Goal: Browse casually: Explore the website without a specific task or goal

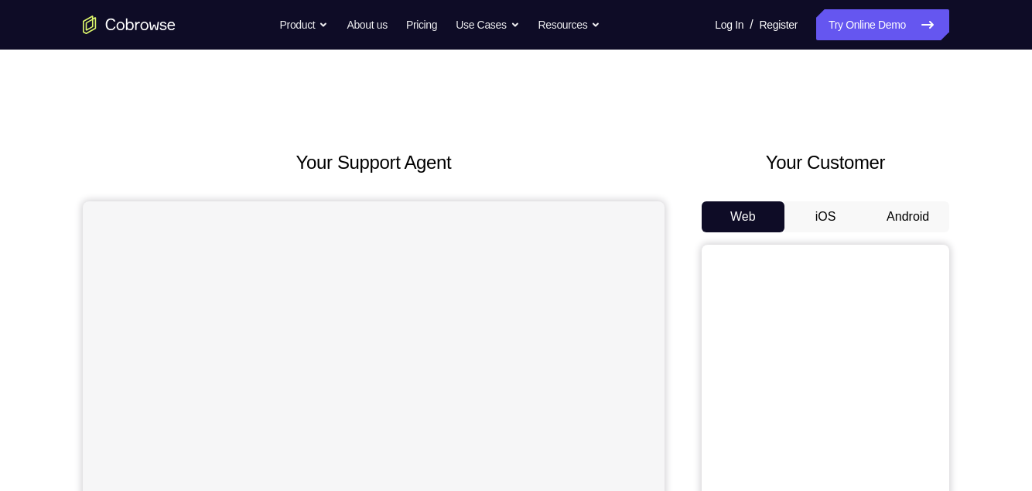
click at [911, 220] on button "Android" at bounding box center [908, 216] width 83 height 31
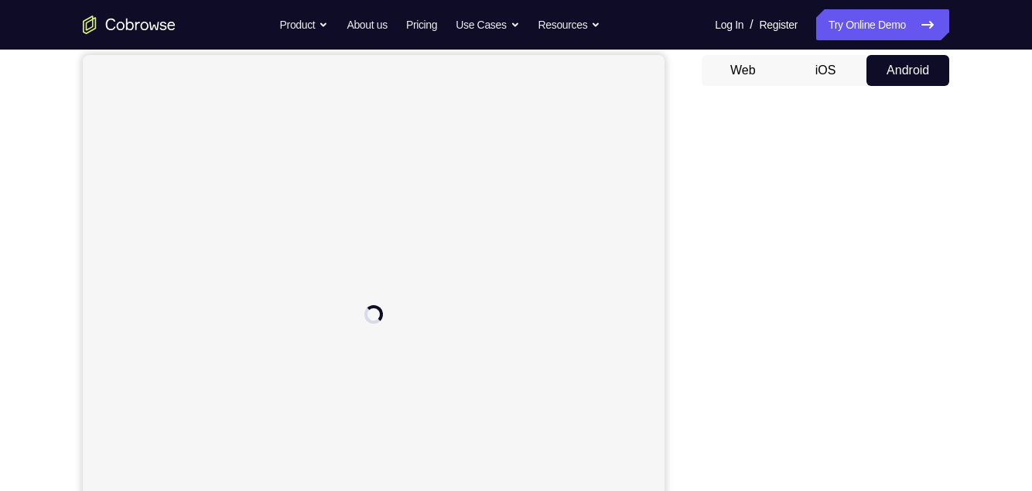
click at [575, 368] on div at bounding box center [374, 314] width 582 height 518
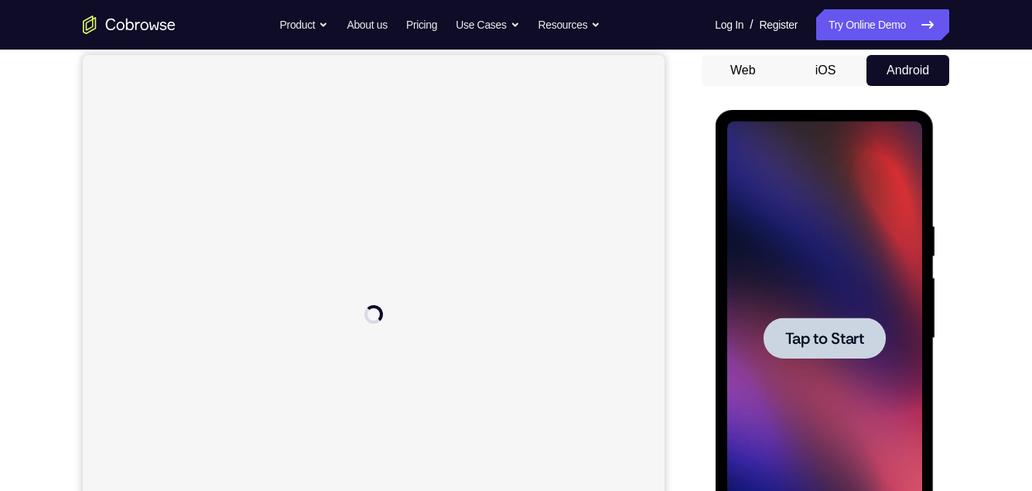
click at [832, 279] on div at bounding box center [824, 337] width 195 height 433
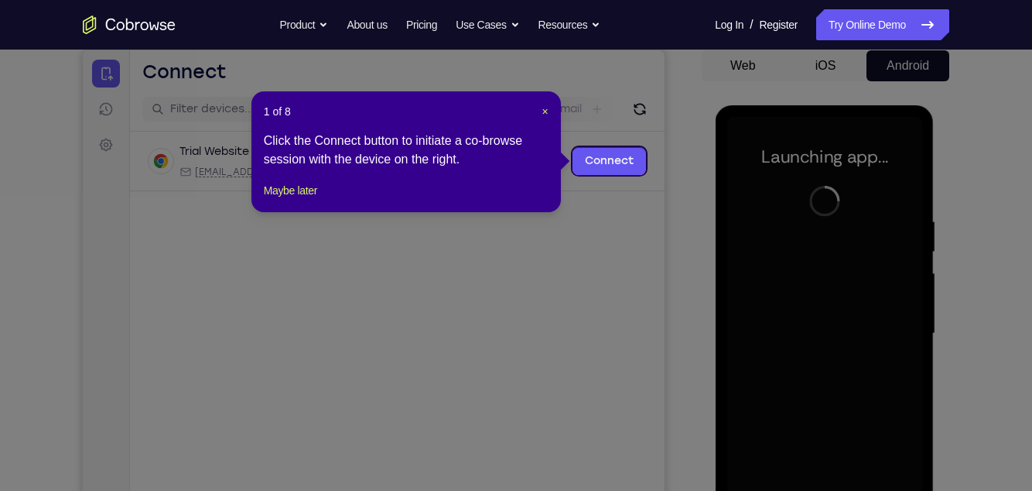
scroll to position [145, 0]
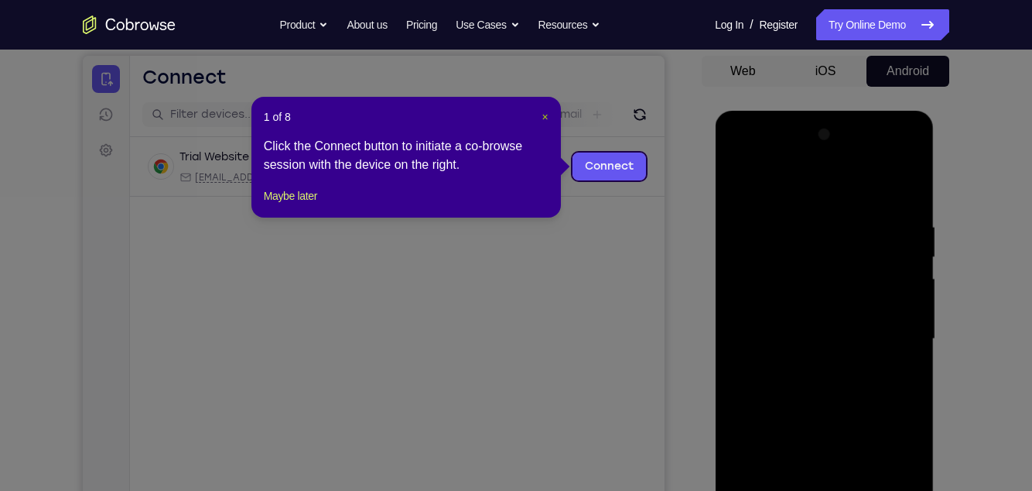
click at [545, 117] on span "×" at bounding box center [545, 117] width 6 height 12
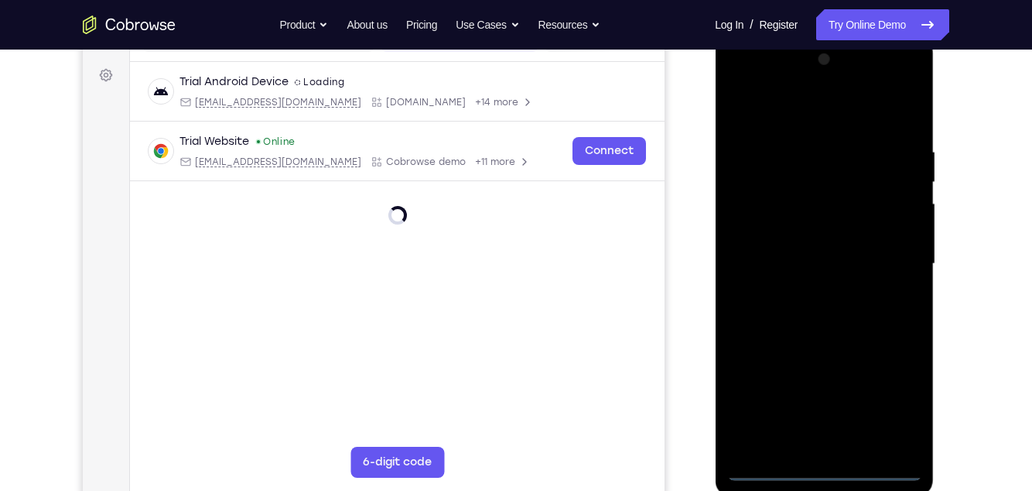
scroll to position [303, 0]
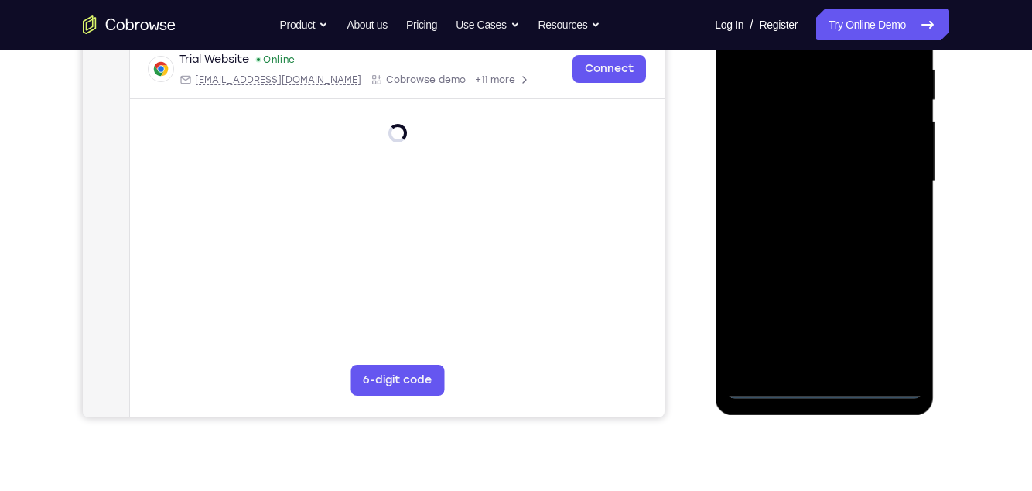
click at [831, 385] on div at bounding box center [824, 181] width 195 height 433
click at [890, 327] on div at bounding box center [824, 181] width 195 height 433
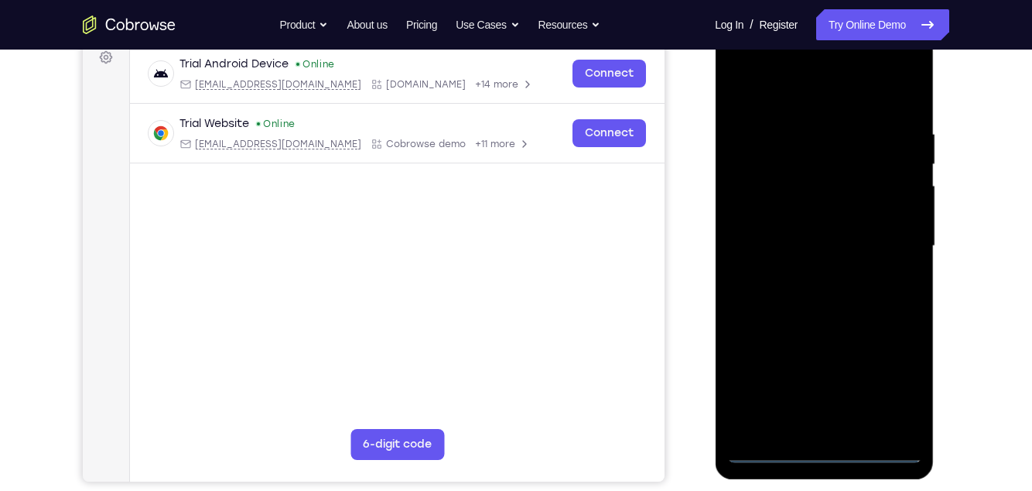
scroll to position [232, 0]
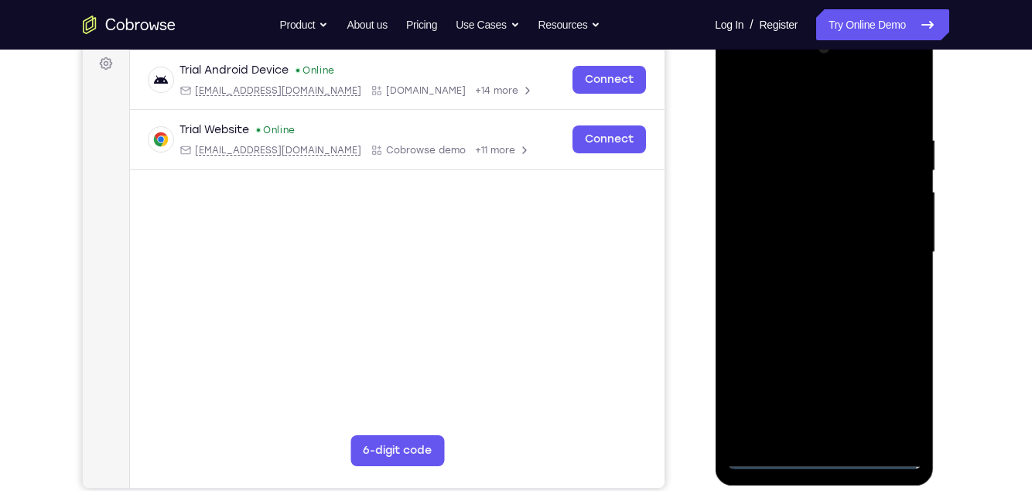
click at [767, 107] on div at bounding box center [824, 252] width 195 height 433
click at [889, 244] on div at bounding box center [824, 252] width 195 height 433
click at [809, 282] on div at bounding box center [824, 252] width 195 height 433
click at [832, 242] on div at bounding box center [824, 252] width 195 height 433
click at [864, 231] on div at bounding box center [824, 252] width 195 height 433
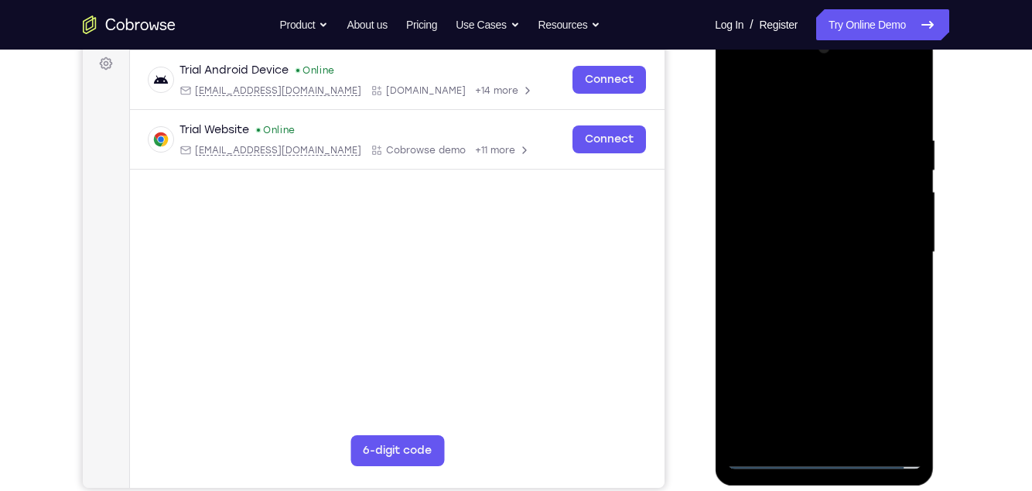
click at [874, 258] on div at bounding box center [824, 252] width 195 height 433
click at [840, 303] on div at bounding box center [824, 252] width 195 height 433
click at [835, 313] on div at bounding box center [824, 252] width 195 height 433
click at [807, 140] on div at bounding box center [824, 252] width 195 height 433
click at [882, 373] on div at bounding box center [824, 252] width 195 height 433
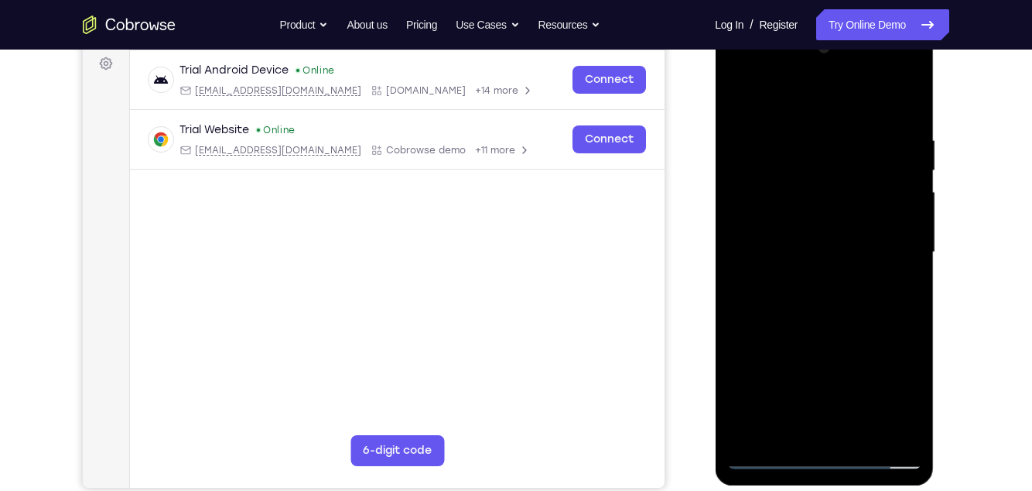
click at [882, 373] on div at bounding box center [824, 252] width 195 height 433
click at [857, 141] on div at bounding box center [824, 252] width 195 height 433
click at [903, 105] on div at bounding box center [824, 252] width 195 height 433
click at [863, 436] on div at bounding box center [824, 252] width 195 height 433
click at [838, 339] on div at bounding box center [824, 252] width 195 height 433
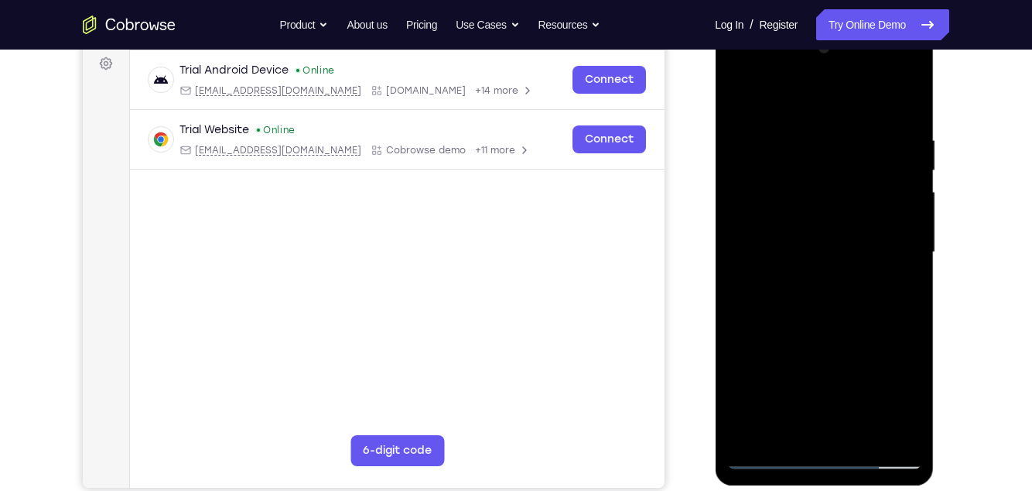
click at [823, 203] on div at bounding box center [824, 252] width 195 height 433
click at [897, 288] on div at bounding box center [824, 252] width 195 height 433
click at [901, 299] on div at bounding box center [824, 252] width 195 height 433
click at [771, 453] on div at bounding box center [824, 252] width 195 height 433
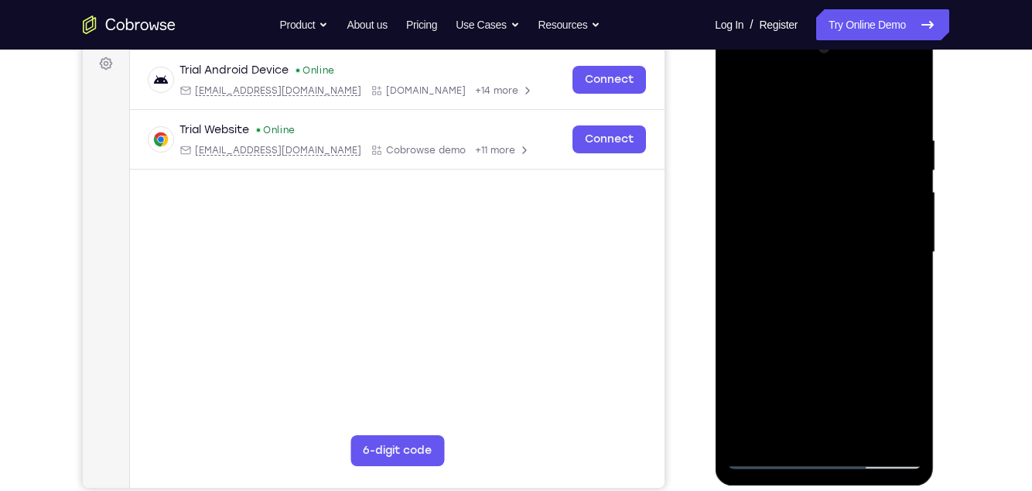
click at [770, 458] on div at bounding box center [824, 252] width 195 height 433
click at [916, 416] on div at bounding box center [824, 252] width 195 height 433
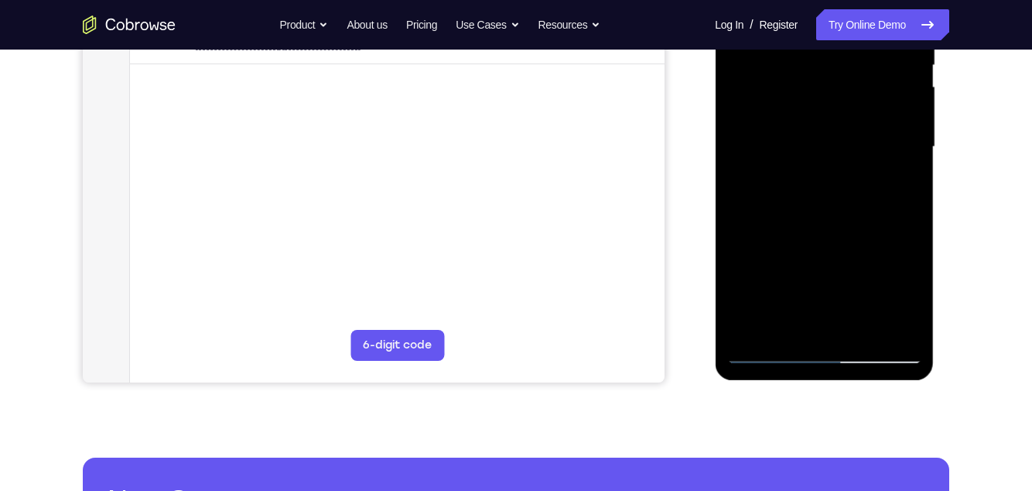
scroll to position [340, 0]
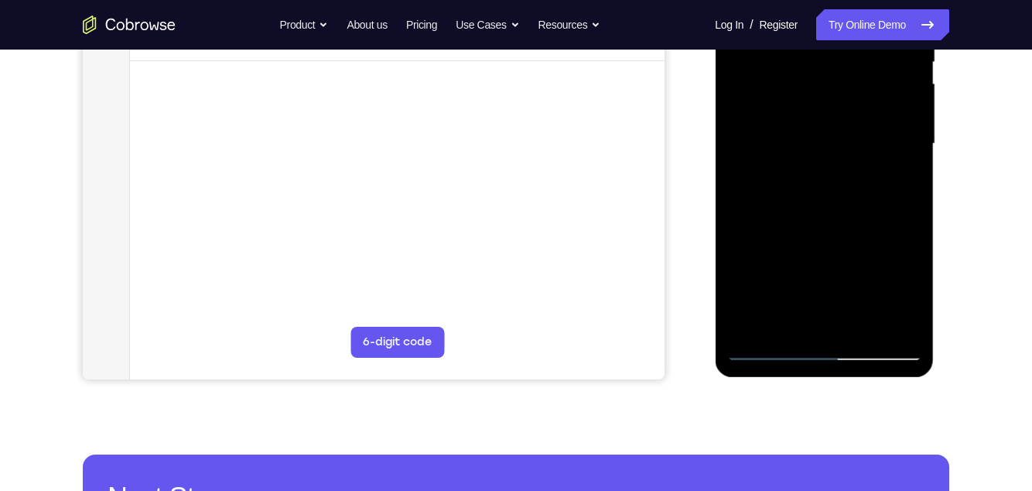
click at [830, 328] on div at bounding box center [824, 143] width 195 height 433
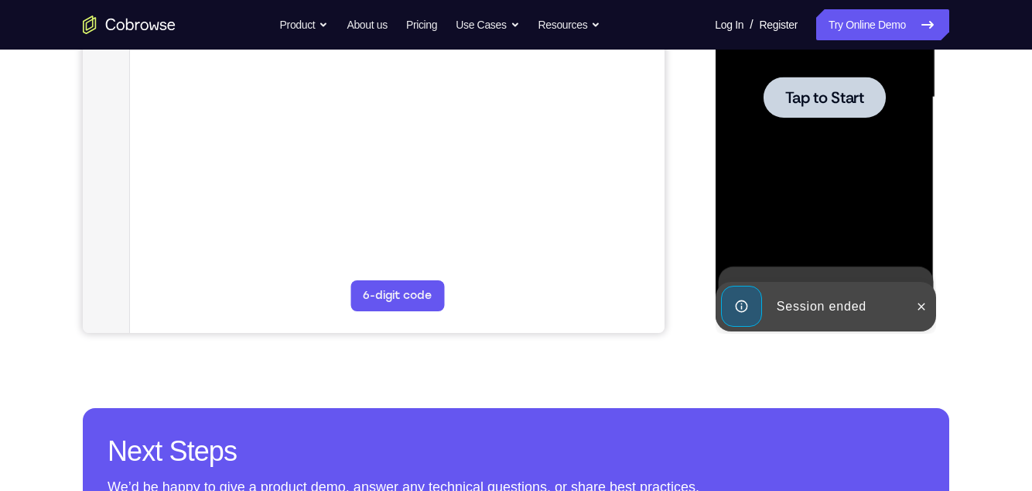
scroll to position [398, 0]
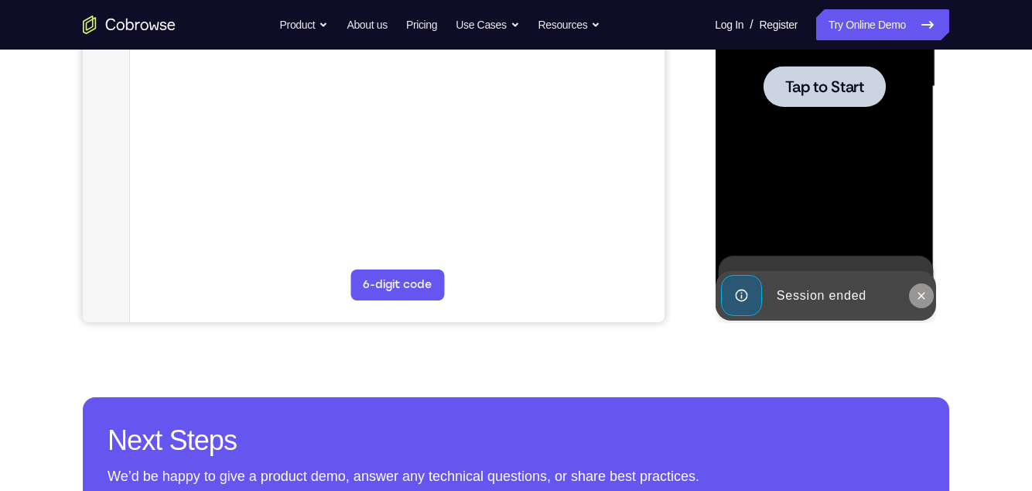
click at [923, 296] on icon at bounding box center [921, 295] width 12 height 12
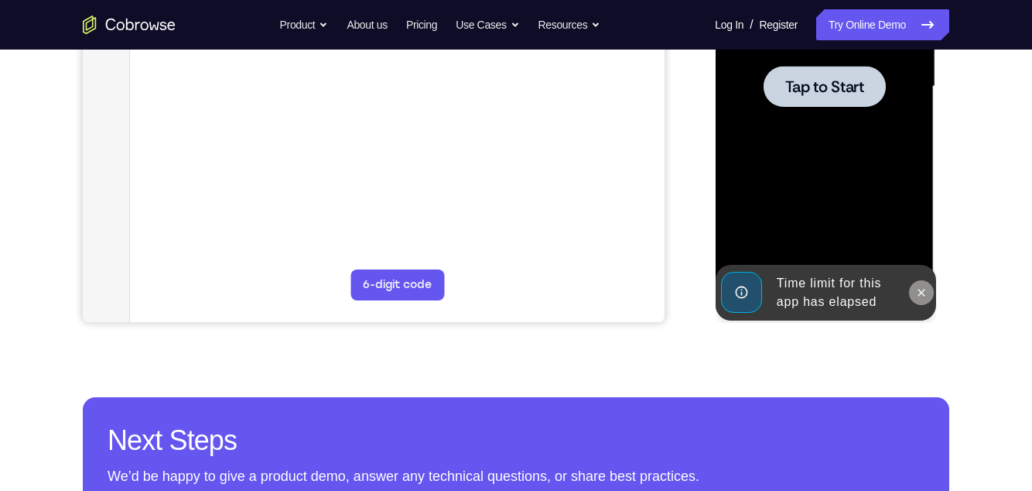
click at [924, 292] on icon at bounding box center [921, 292] width 12 height 12
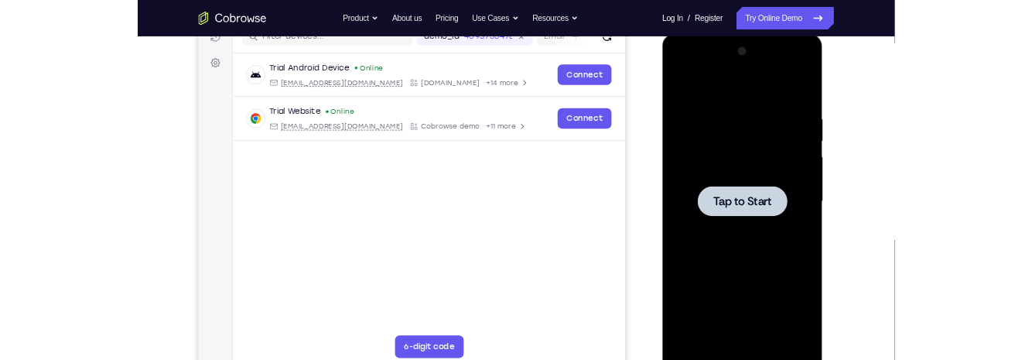
scroll to position [202, 0]
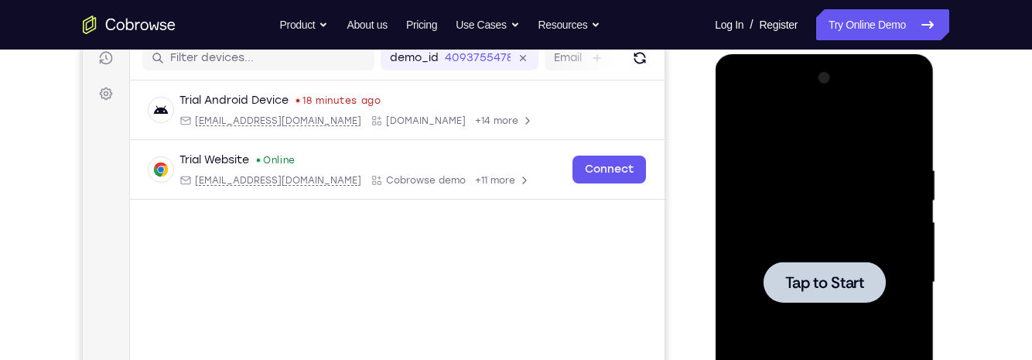
click at [899, 231] on div at bounding box center [824, 282] width 195 height 433
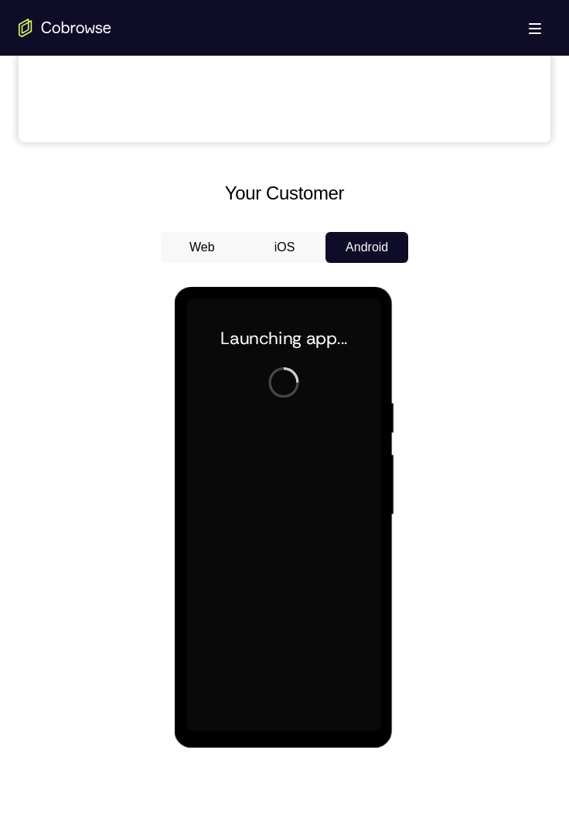
scroll to position [599, 0]
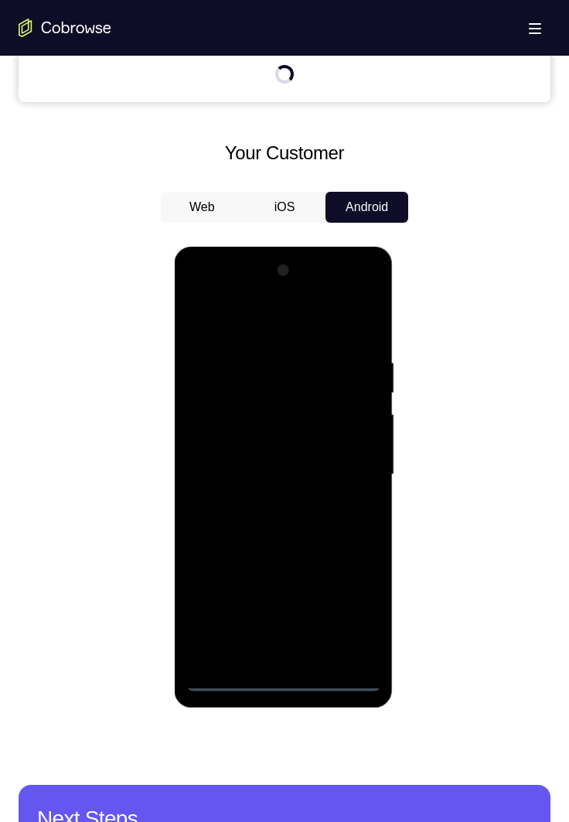
click at [282, 490] on div at bounding box center [283, 474] width 195 height 433
click at [344, 490] on div at bounding box center [283, 474] width 195 height 433
click at [304, 326] on div at bounding box center [283, 474] width 195 height 433
click at [245, 438] on div at bounding box center [283, 474] width 195 height 433
click at [340, 490] on div at bounding box center [283, 474] width 195 height 433
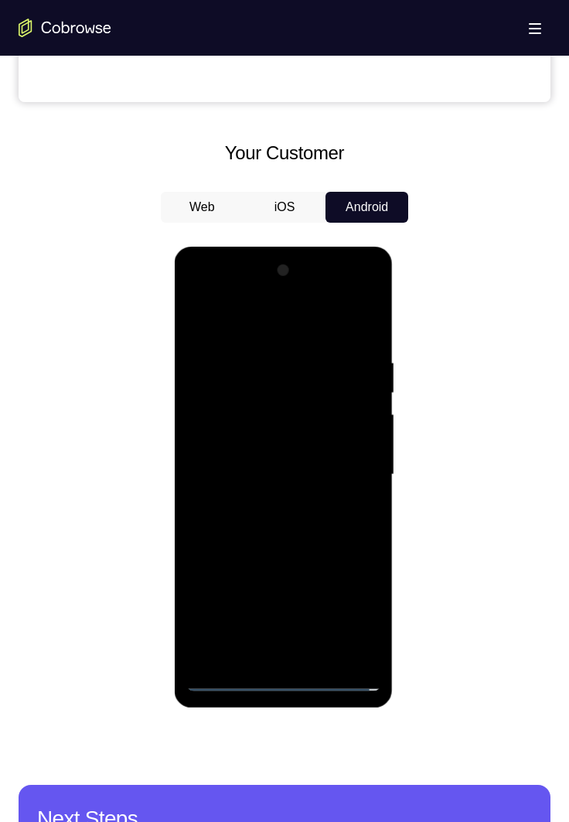
click at [284, 490] on div at bounding box center [283, 474] width 195 height 433
click at [262, 429] on div at bounding box center [283, 474] width 195 height 433
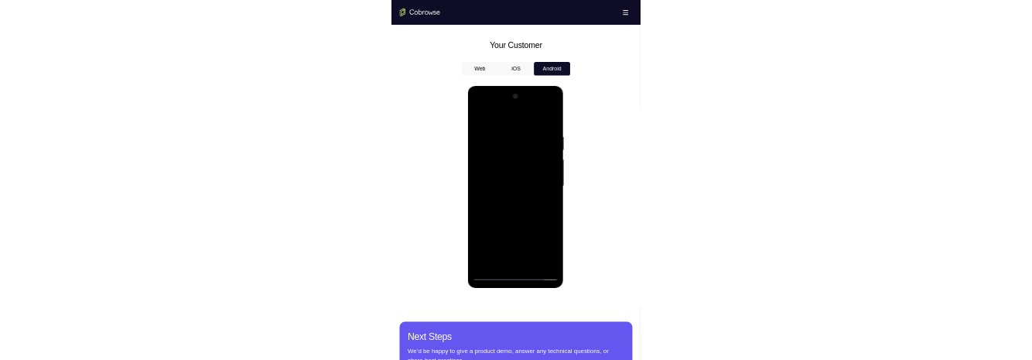
scroll to position [652, 0]
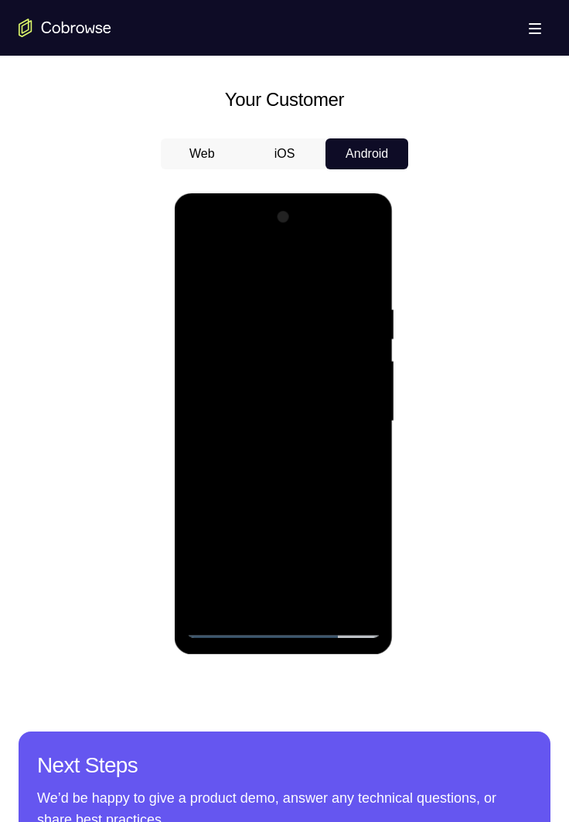
click at [231, 490] on div at bounding box center [283, 421] width 195 height 433
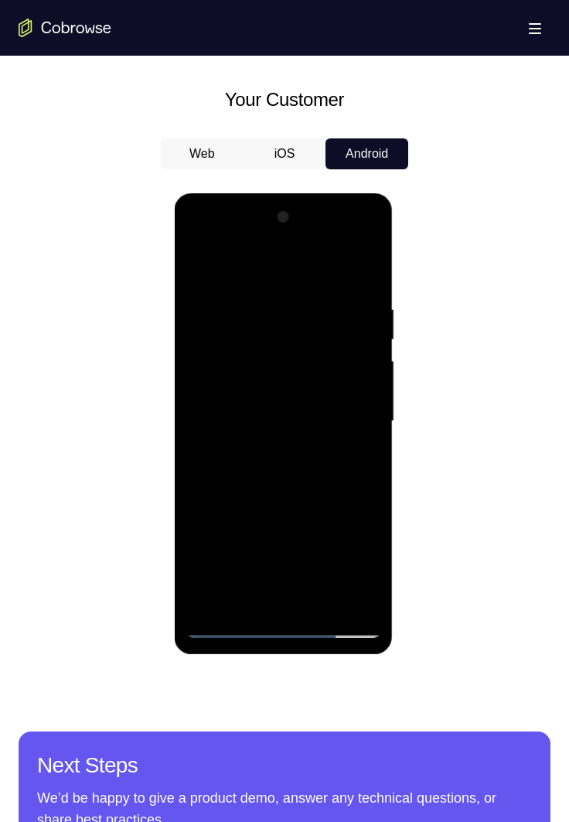
click at [231, 490] on div at bounding box center [283, 421] width 195 height 433
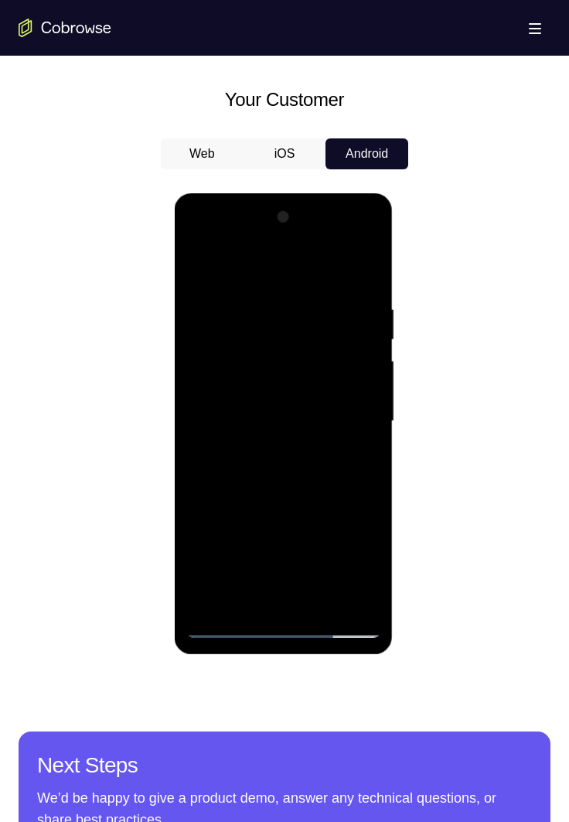
click at [231, 490] on div at bounding box center [283, 421] width 195 height 433
click at [224, 490] on div at bounding box center [283, 421] width 195 height 433
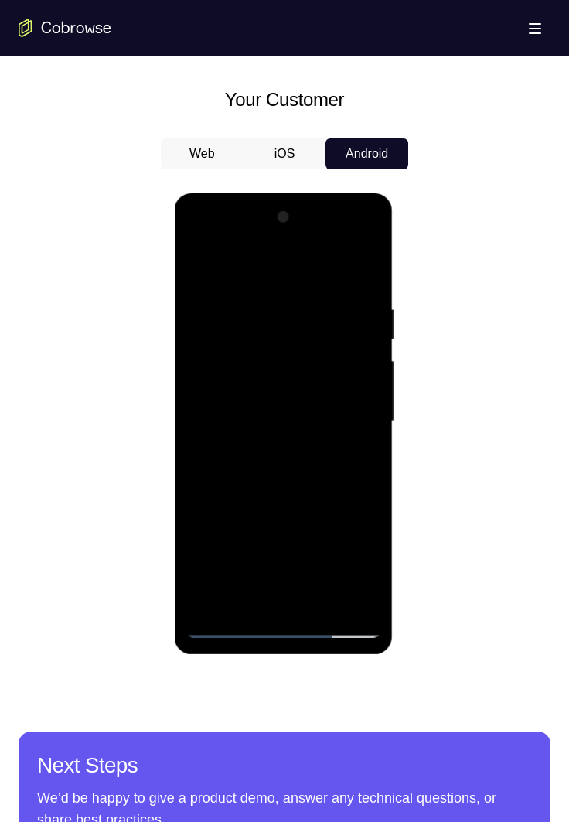
click at [224, 490] on div at bounding box center [283, 421] width 195 height 433
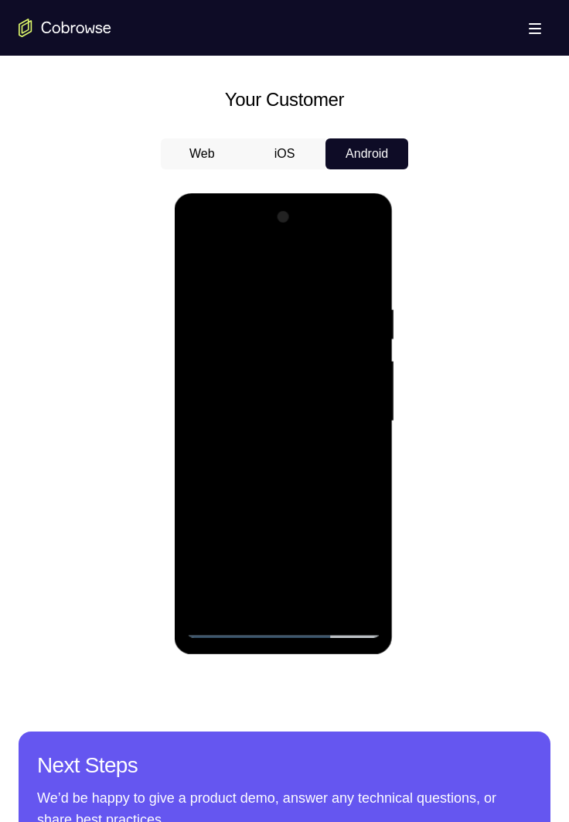
click at [224, 490] on div at bounding box center [283, 421] width 195 height 433
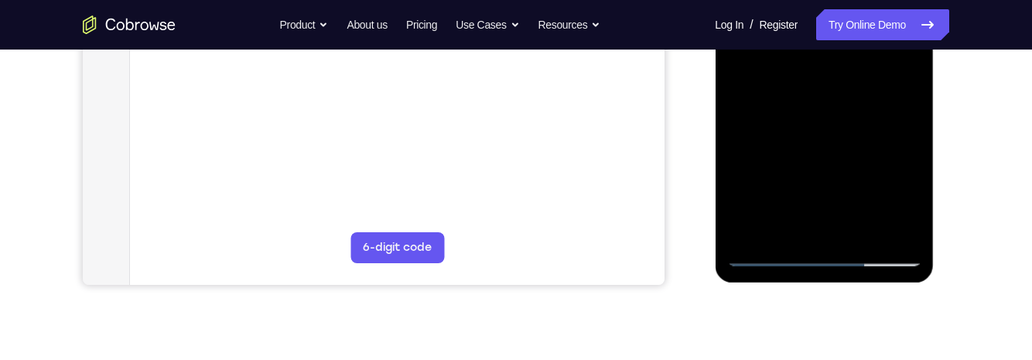
scroll to position [430, 0]
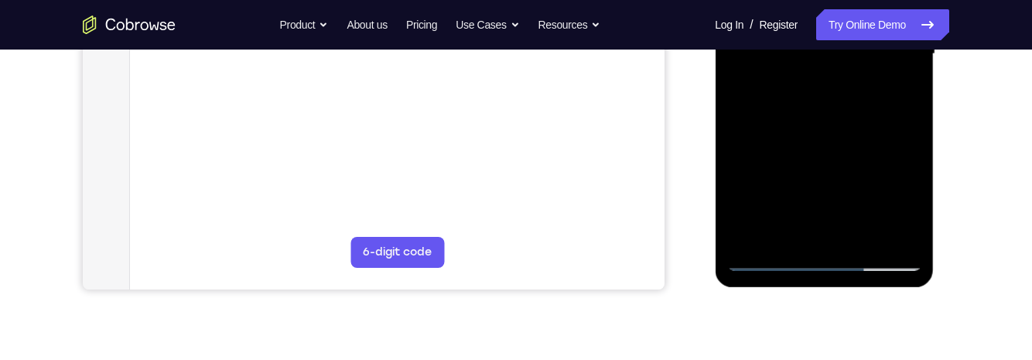
click at [898, 200] on div at bounding box center [824, 54] width 195 height 433
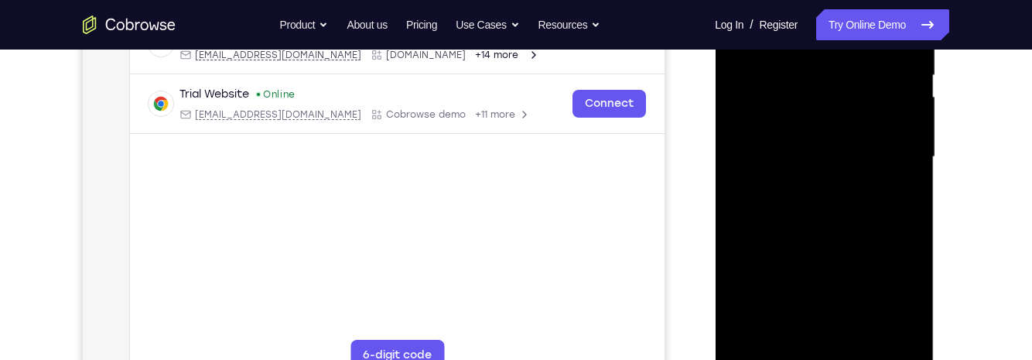
scroll to position [0, 0]
